Goal: Information Seeking & Learning: Learn about a topic

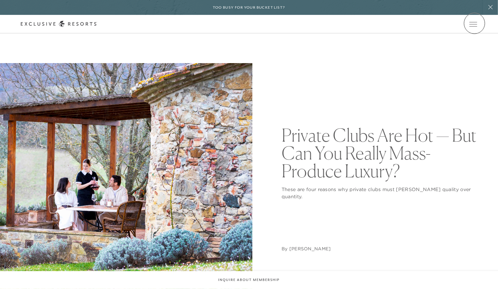
click at [0, 0] on icon at bounding box center [0, 0] width 0 height 0
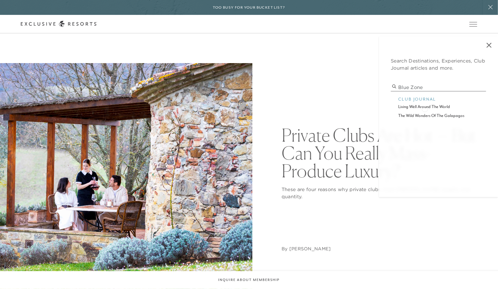
type input "blue zone"
click at [425, 108] on p "living well around the world" at bounding box center [438, 107] width 80 height 6
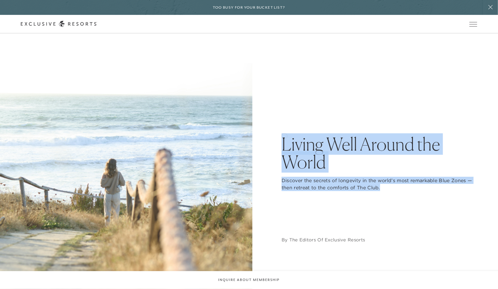
drag, startPoint x: 404, startPoint y: 201, endPoint x: 284, endPoint y: 135, distance: 137.0
click at [284, 135] on div "Living Well Around the World Discover the secrets of longevity in the world’s m…" at bounding box center [380, 189] width 196 height 108
copy div "Living Well Around the World Discover the secrets of longevity in the world’s m…"
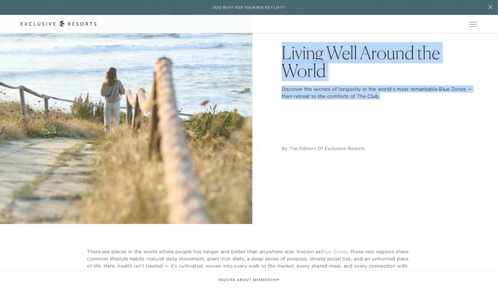
scroll to position [228, 0]
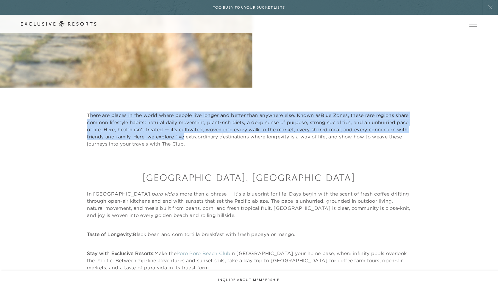
drag, startPoint x: 89, startPoint y: 115, endPoint x: 224, endPoint y: 134, distance: 136.1
click at [225, 134] on p "There are places in the world where people live longer and better than anywhere…" at bounding box center [249, 130] width 324 height 36
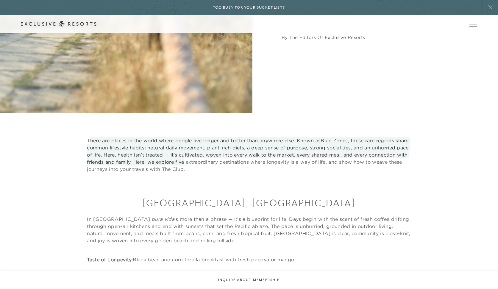
scroll to position [203, 0]
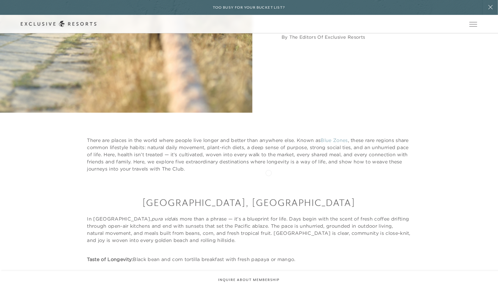
click at [259, 172] on div "[GEOGRAPHIC_DATA], [GEOGRAPHIC_DATA] In [GEOGRAPHIC_DATA], pura vida is more th…" at bounding box center [249, 234] width 498 height 124
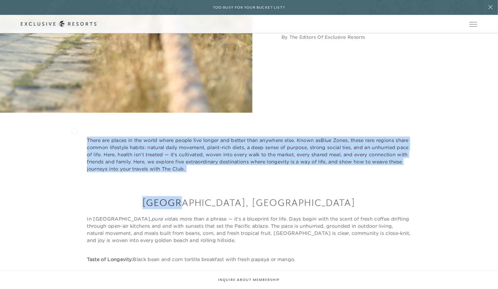
drag, startPoint x: 259, startPoint y: 172, endPoint x: 74, endPoint y: 131, distance: 189.1
copy article "There are places in the world where people live longer and better than anywhere…"
